Goal: Navigation & Orientation: Find specific page/section

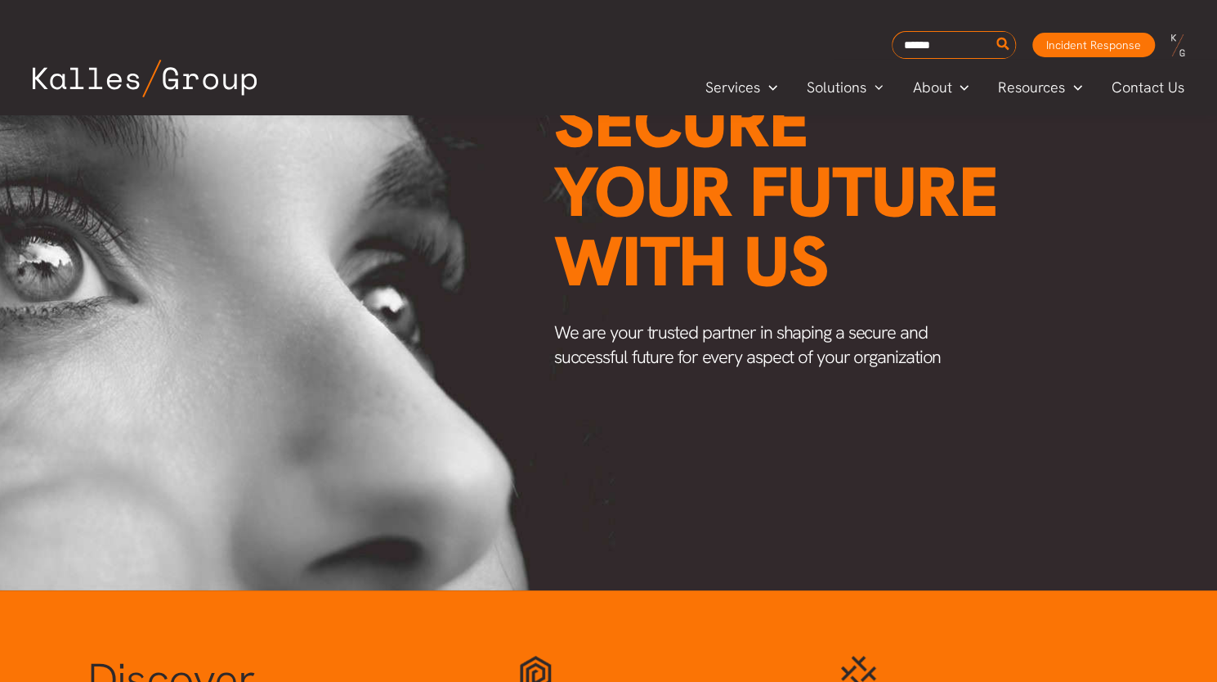
scroll to position [791, 0]
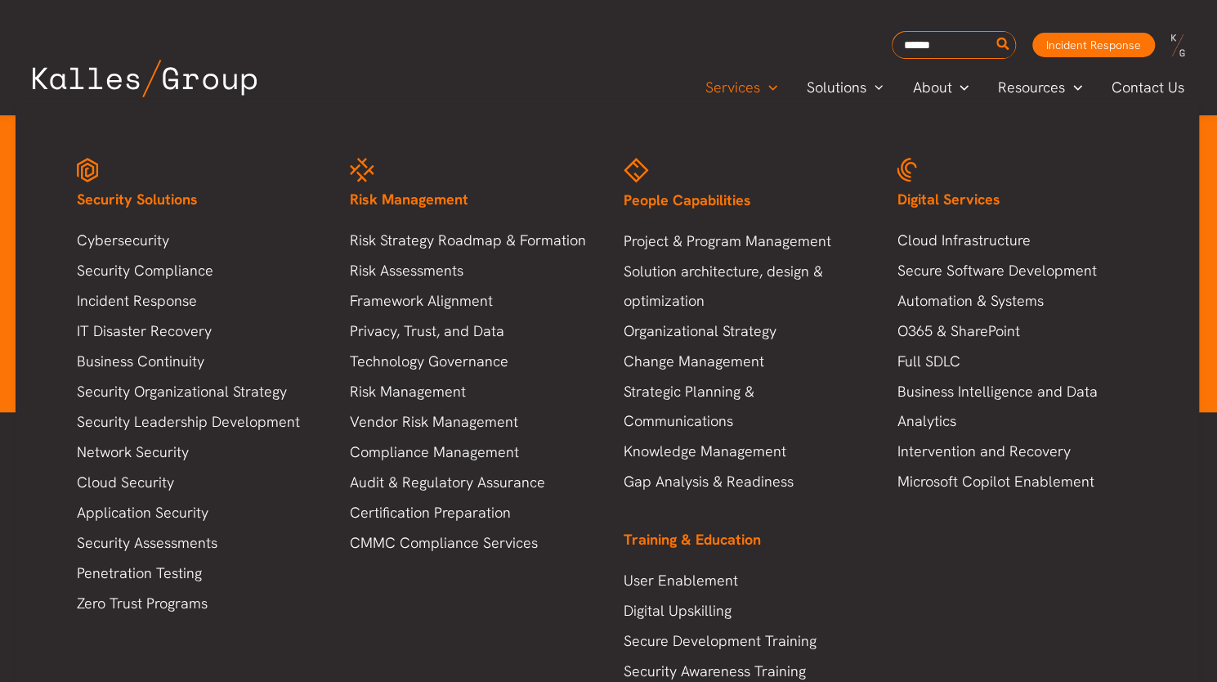
click at [746, 88] on span "Services" at bounding box center [733, 87] width 55 height 25
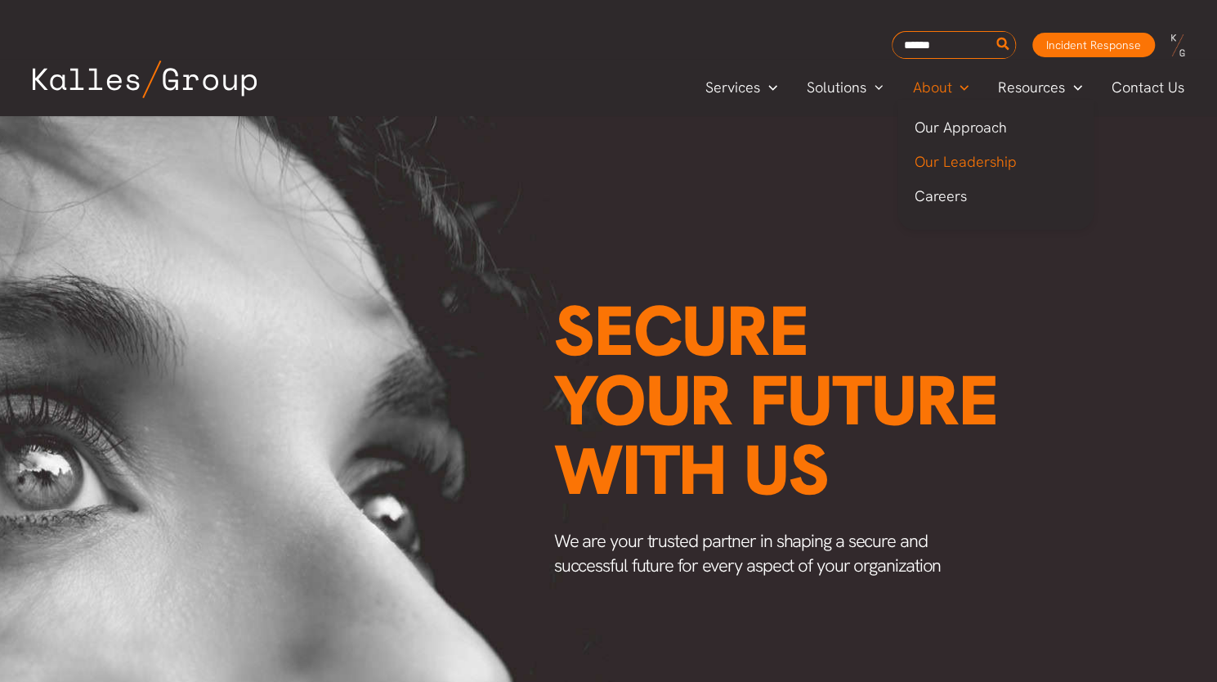
click at [944, 159] on span "Our Leadership" at bounding box center [965, 161] width 102 height 19
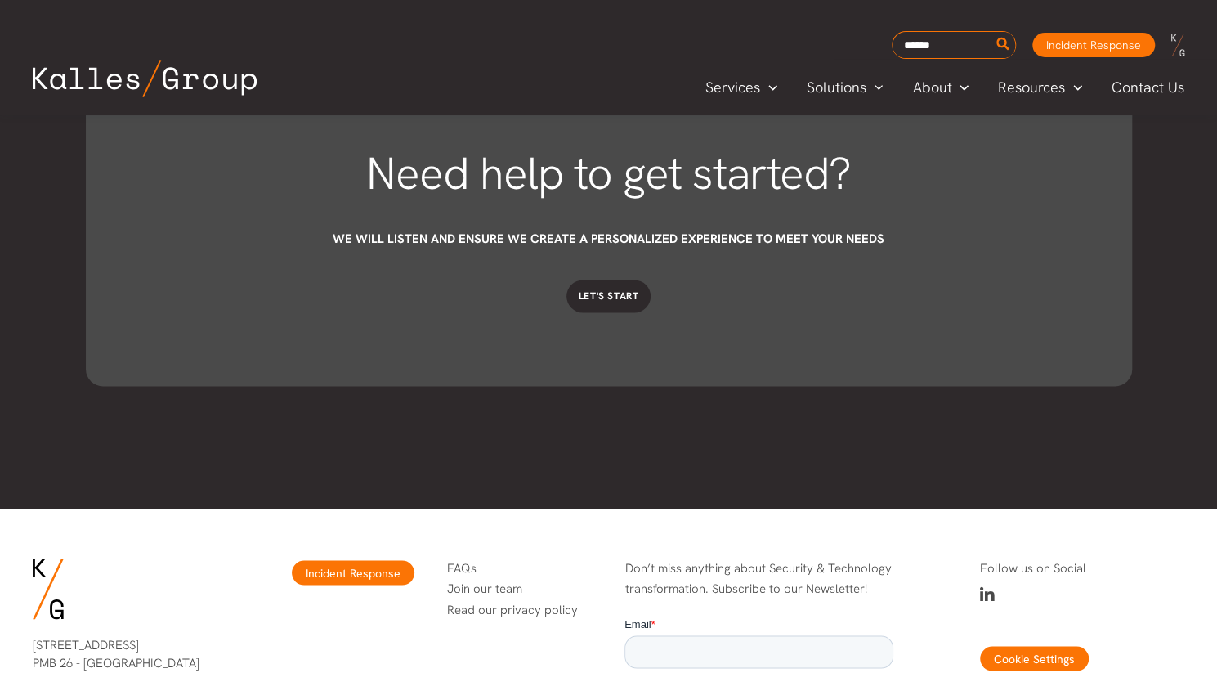
scroll to position [5071, 0]
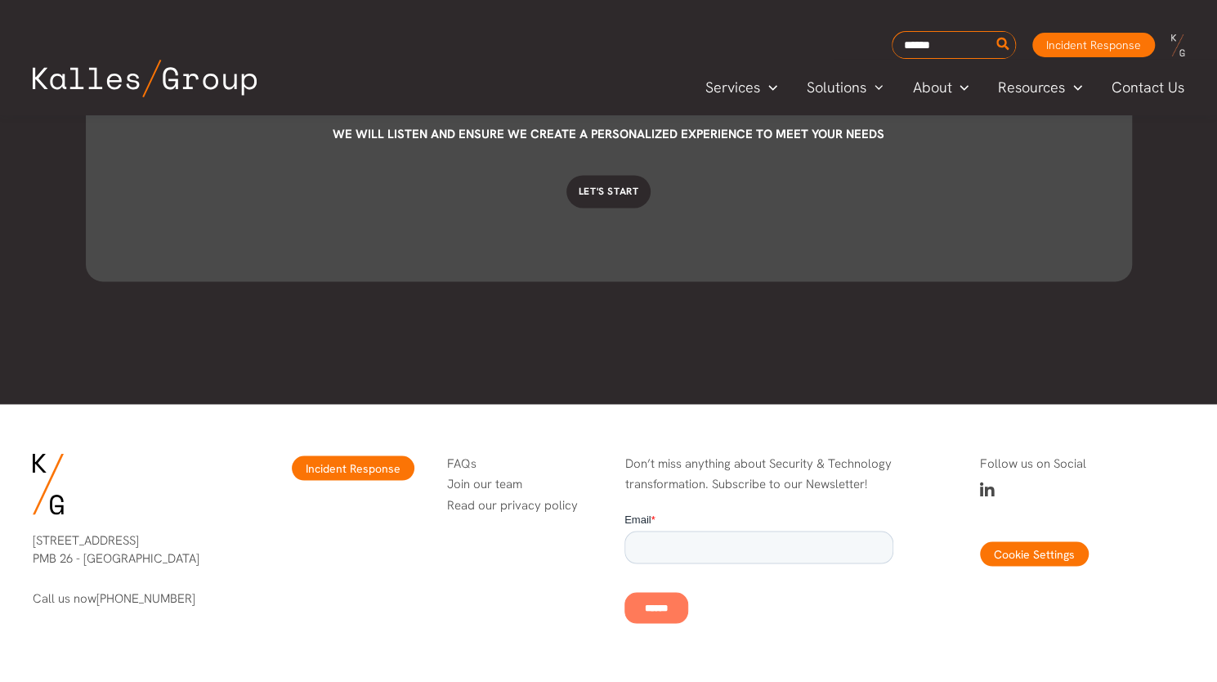
click at [993, 491] on icon at bounding box center [987, 490] width 15 height 16
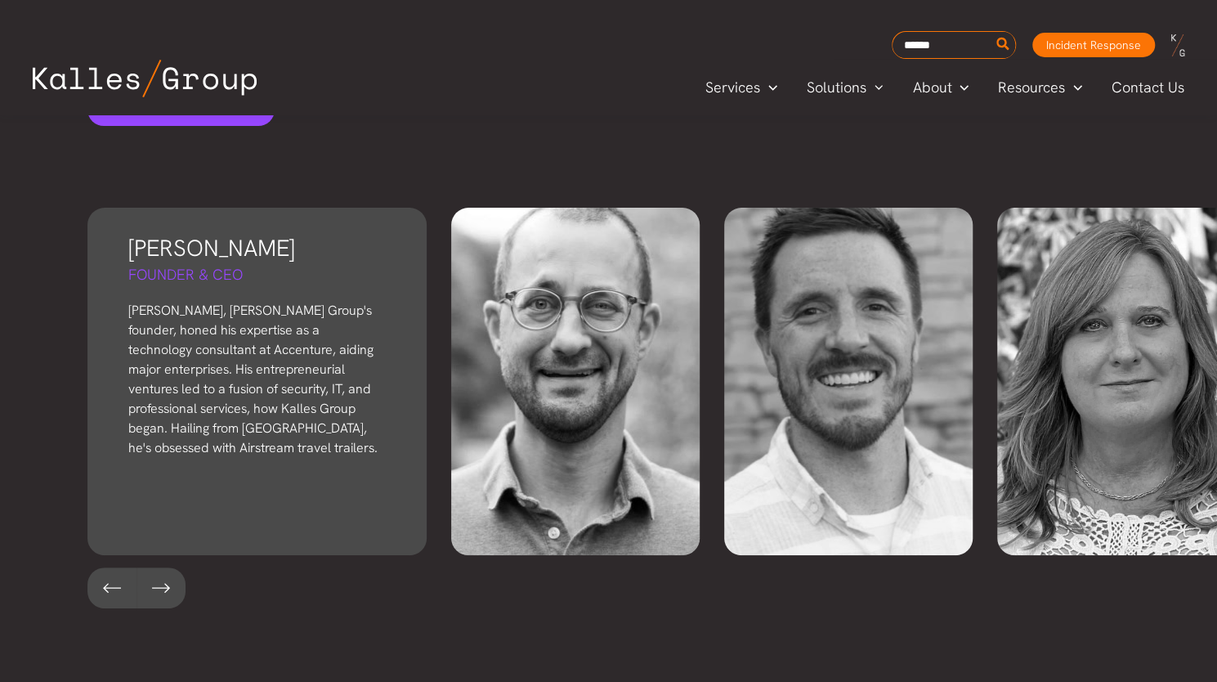
scroll to position [3609, 0]
